Goal: Information Seeking & Learning: Learn about a topic

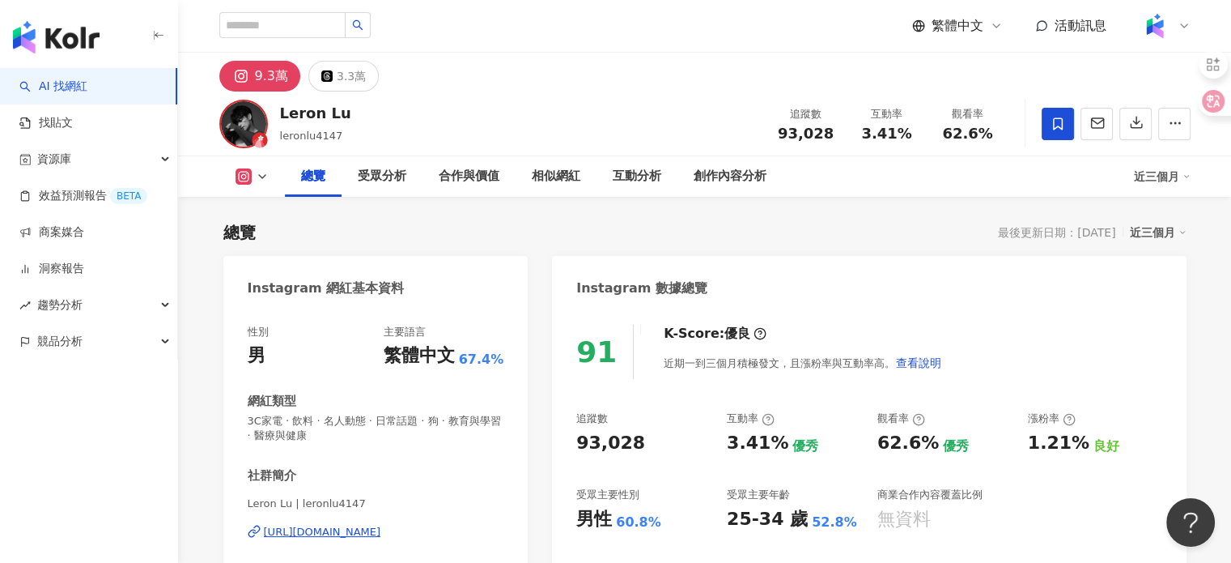
click at [377, 525] on div "https://www.instagram.com/leronlu4147/" at bounding box center [322, 532] width 117 height 15
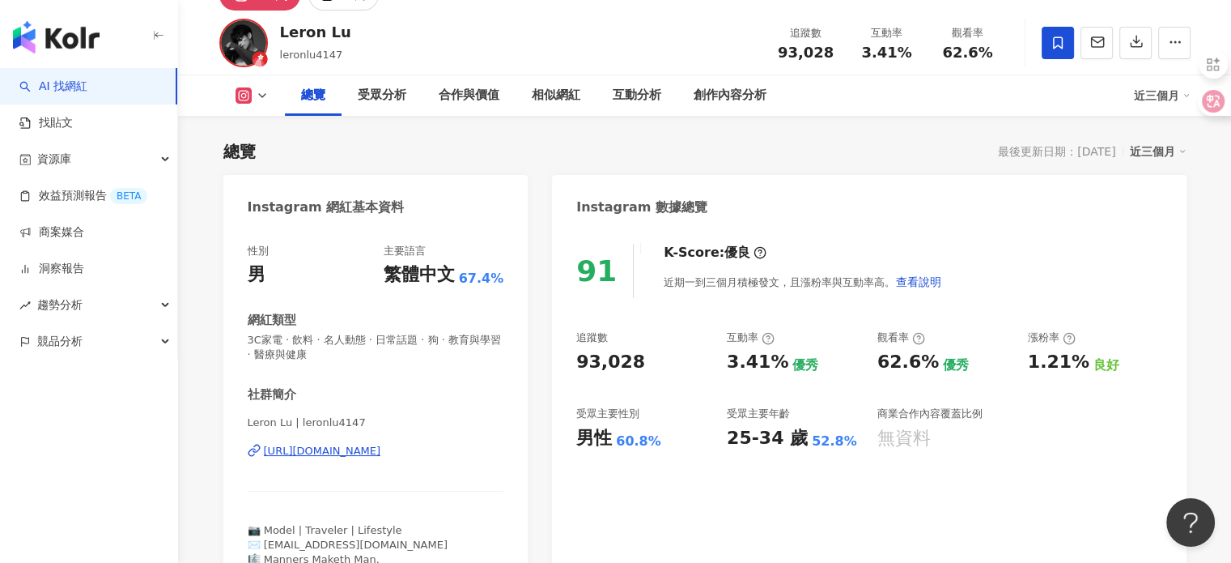
scroll to position [100, 0]
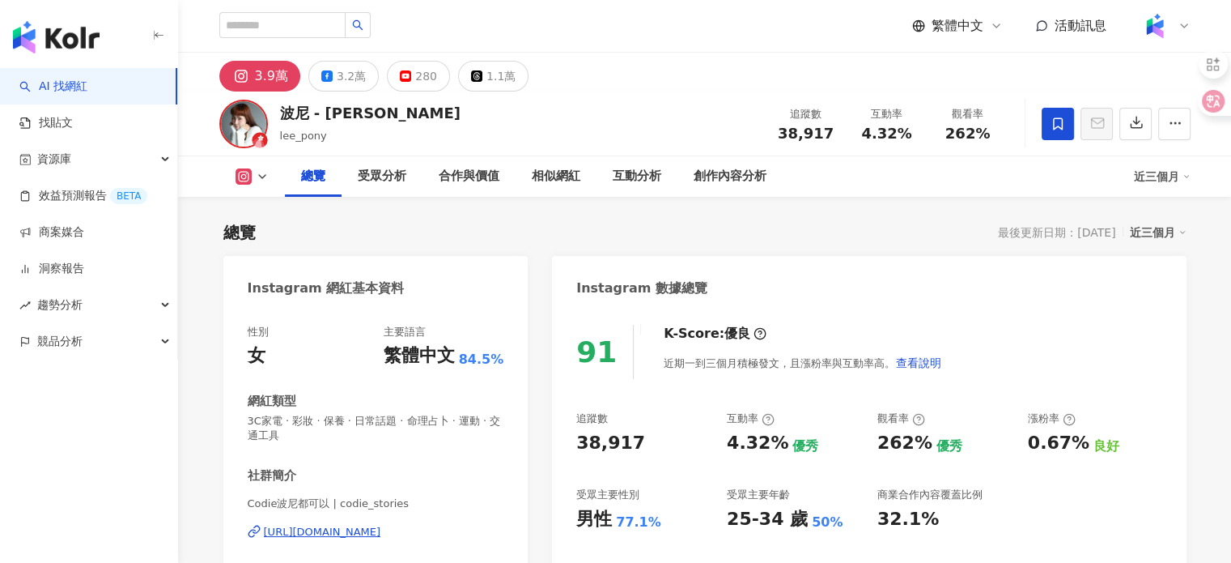
click at [381, 530] on div "[URL][DOMAIN_NAME]" at bounding box center [322, 532] width 117 height 15
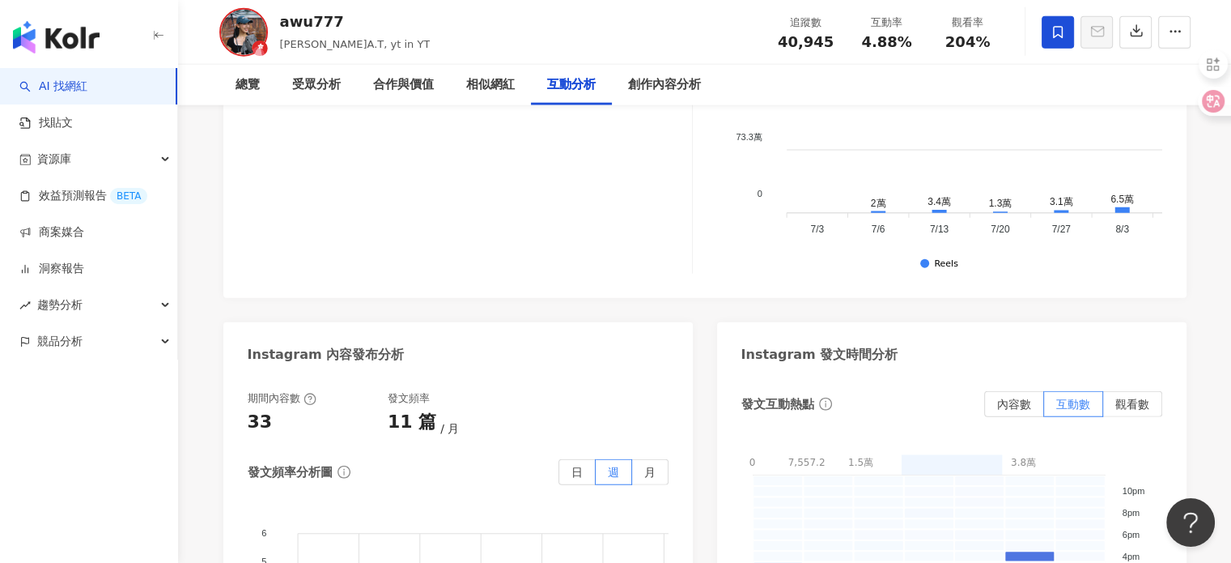
scroll to position [4471, 0]
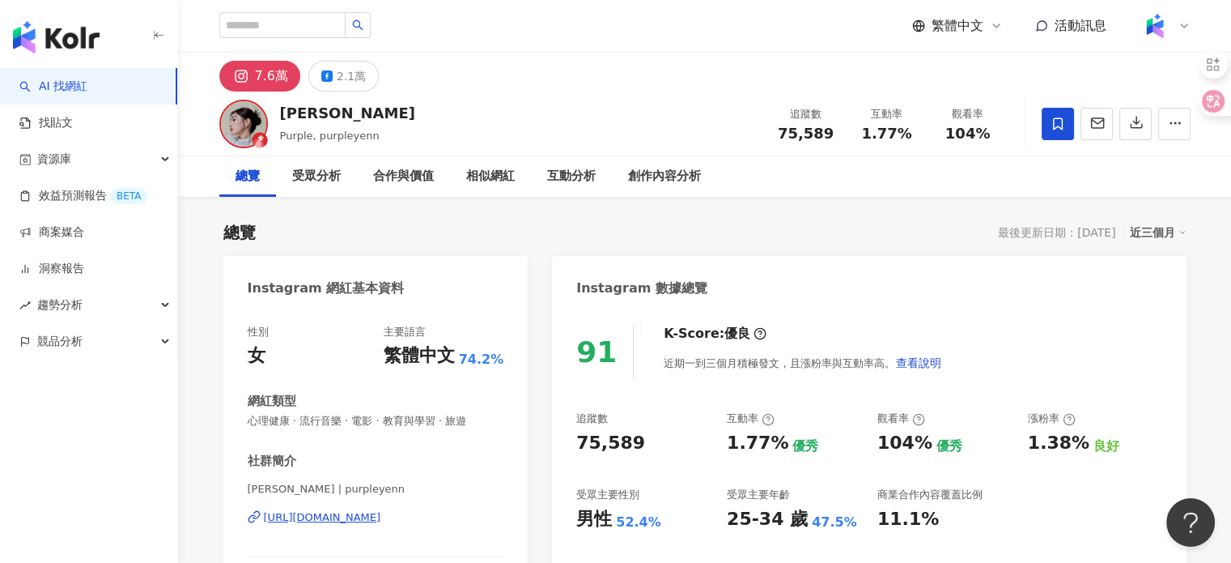
scroll to position [100, 0]
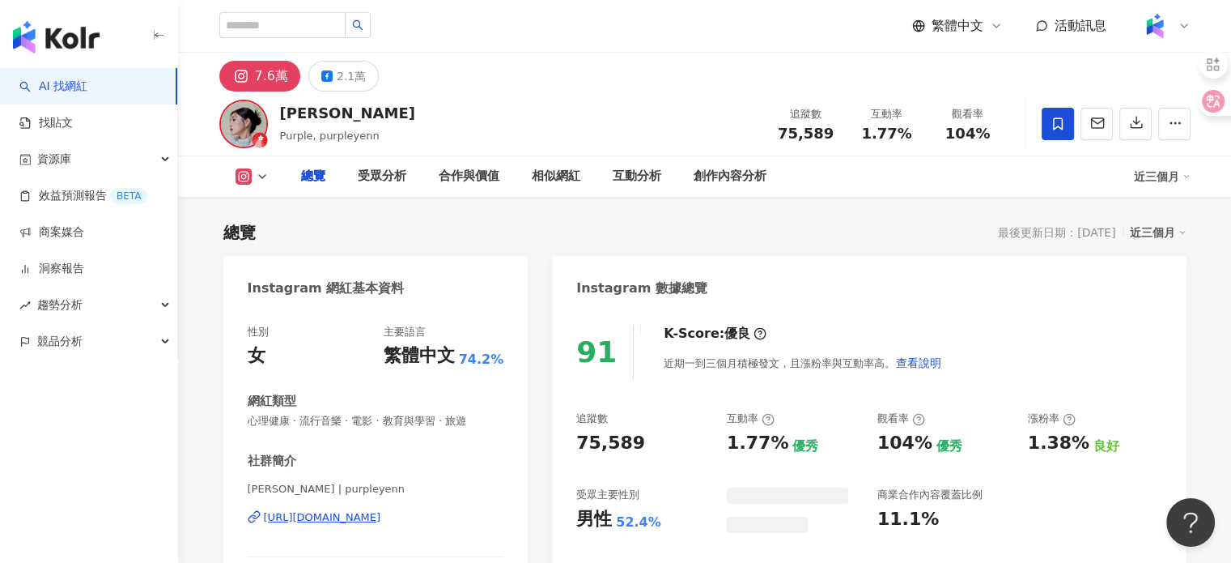
click at [359, 510] on div "https://www.instagram.com/purpleyenn/" at bounding box center [322, 517] width 117 height 15
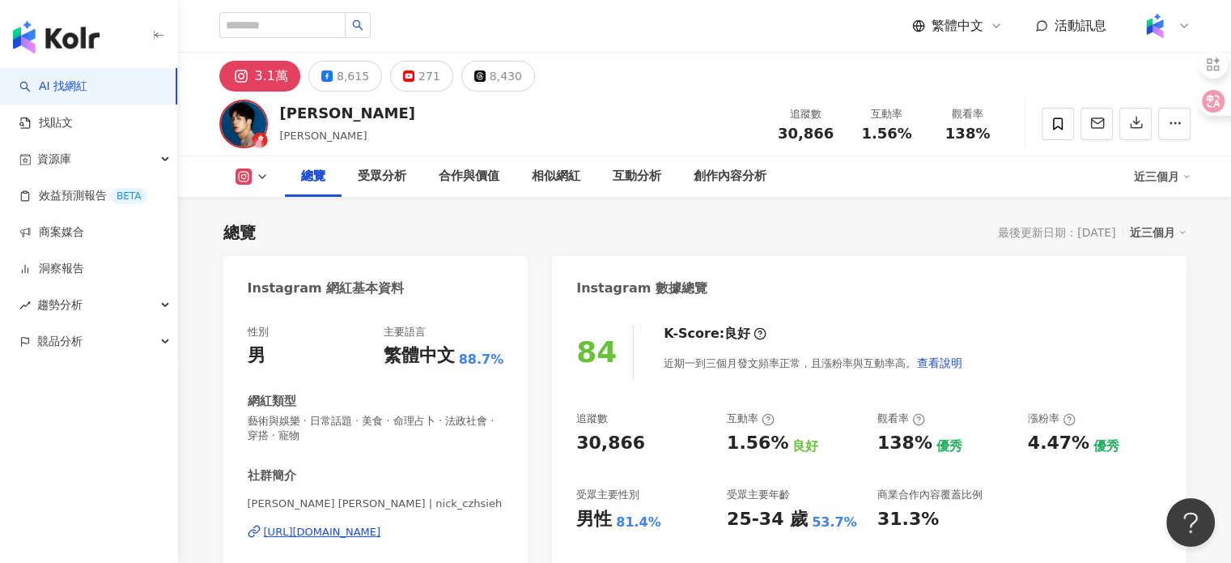
click at [381, 531] on div "https://www.instagram.com/nick_czhsieh/" at bounding box center [322, 532] width 117 height 15
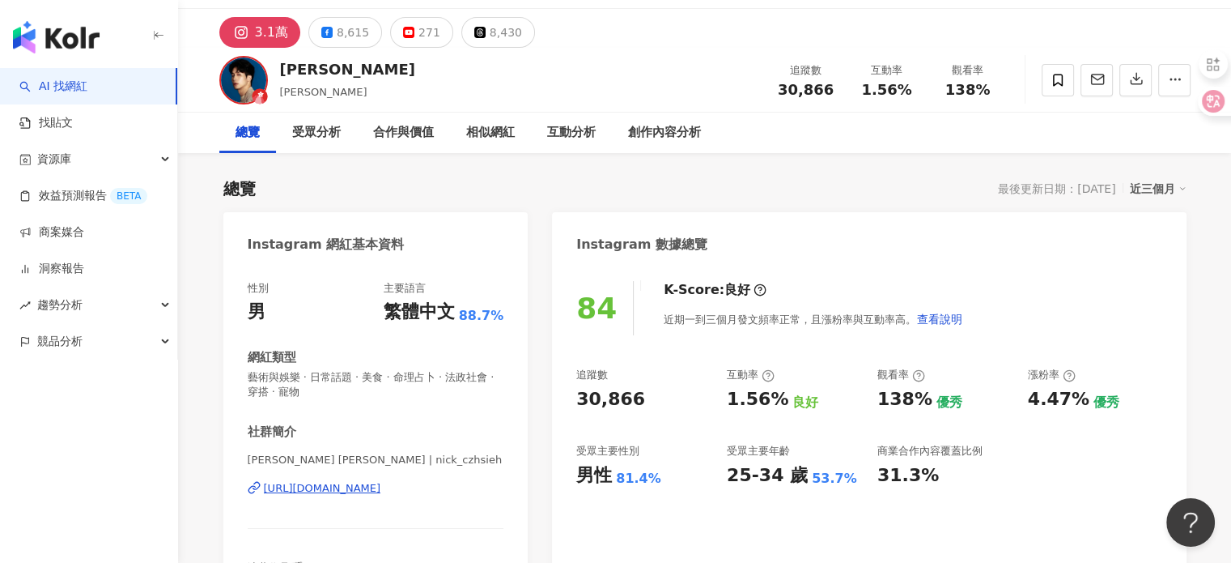
scroll to position [81, 0]
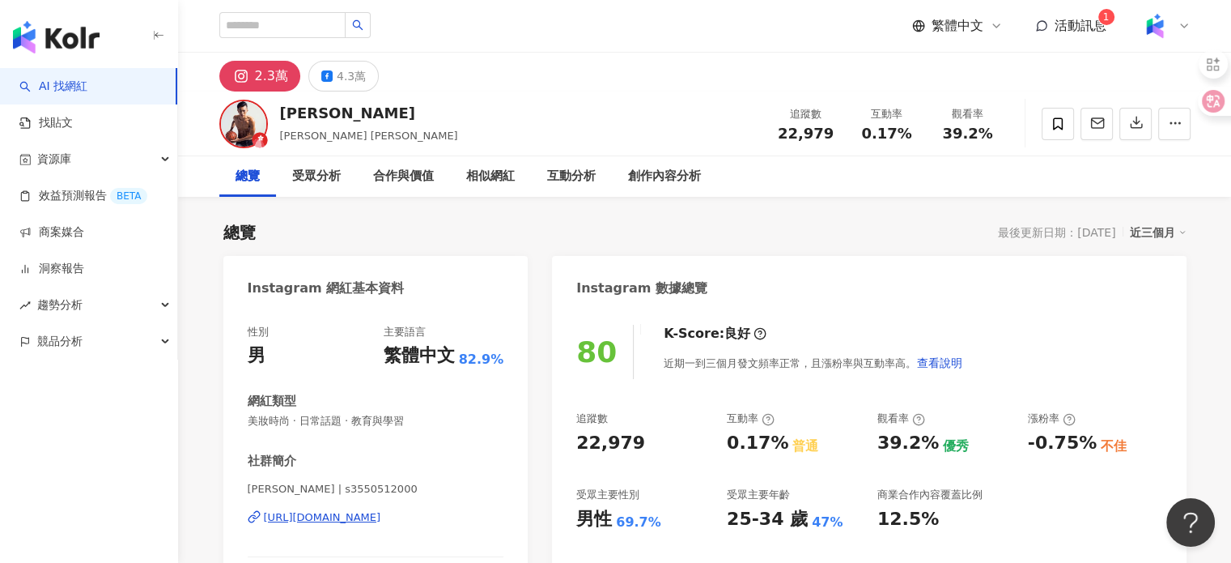
drag, startPoint x: 872, startPoint y: 312, endPoint x: 874, endPoint y: 304, distance: 8.5
click at [873, 311] on div "80 K-Score : 良好 近期一到三個月發文頻率正常，且漲粉率與互動率高。 查看說明 追蹤數 22,979 互動率 0.17% 普通 觀看率 39.2%…" at bounding box center [869, 482] width 634 height 349
